Goal: Task Accomplishment & Management: Use online tool/utility

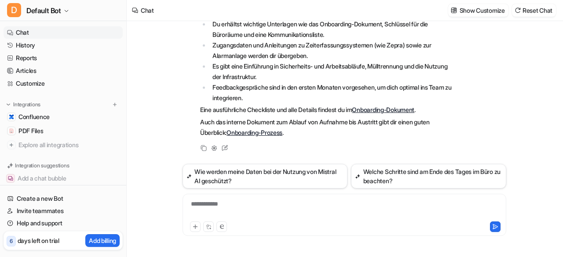
scroll to position [313, 0]
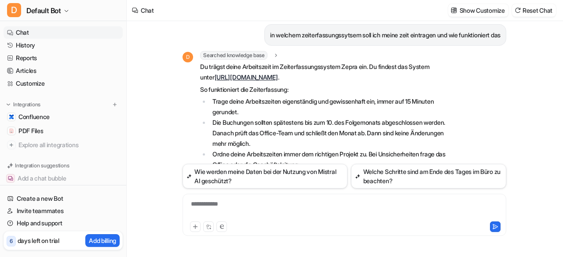
click at [35, 36] on link "Chat" at bounding box center [63, 32] width 119 height 12
click at [52, 13] on span "Default Bot" at bounding box center [43, 10] width 35 height 12
click at [65, 11] on icon "button" at bounding box center [66, 10] width 5 height 5
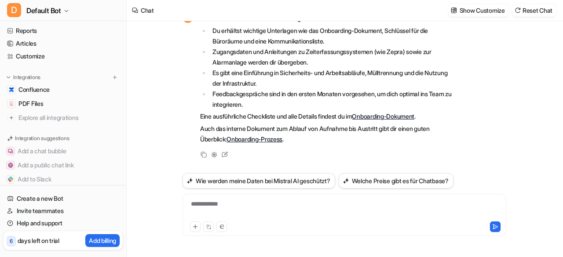
scroll to position [26, 0]
click at [61, 9] on span "Default Bot" at bounding box center [43, 10] width 35 height 12
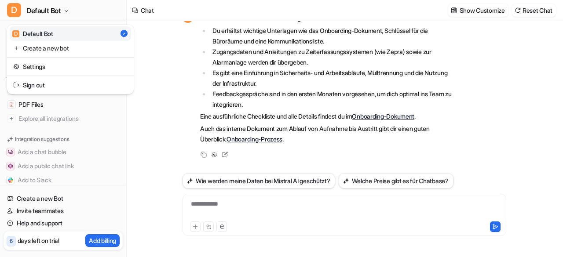
click at [164, 97] on div "D Default Bot D Default Bot Create a new bot Settings Sign out Chat History Rep…" at bounding box center [281, 128] width 563 height 257
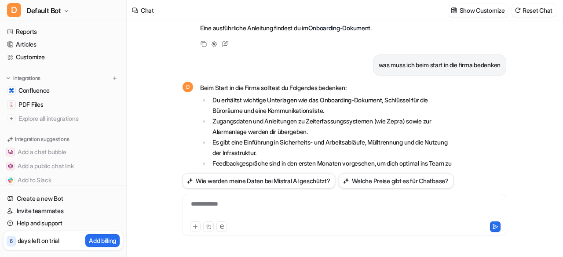
scroll to position [535, 0]
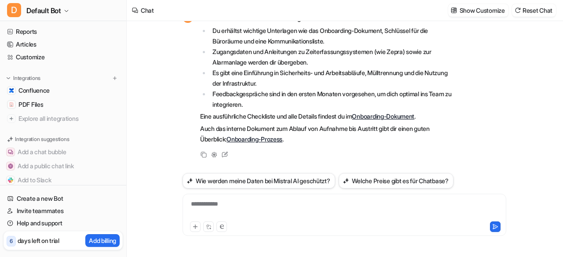
click at [233, 207] on div "**********" at bounding box center [345, 210] width 320 height 20
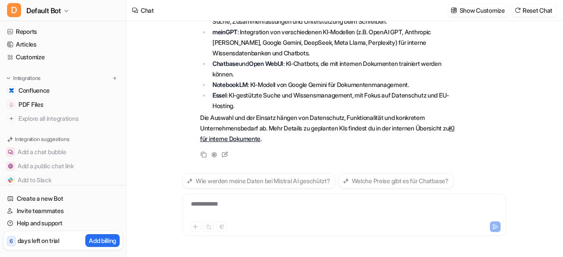
scroll to position [754, 0]
